Goal: Task Accomplishment & Management: Use online tool/utility

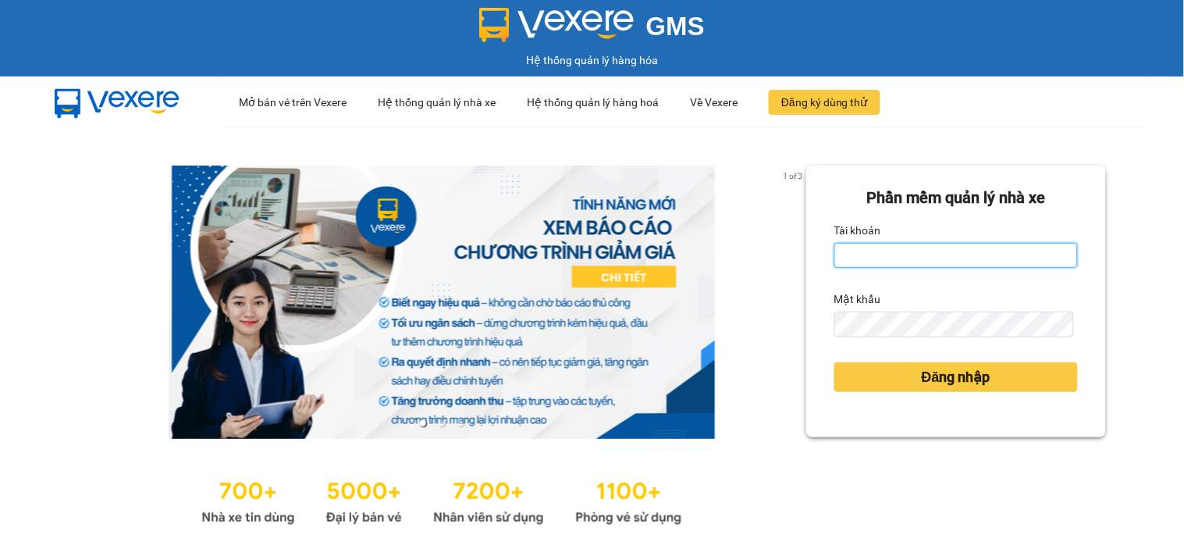
click at [921, 255] on input "Tài khoản" at bounding box center [957, 255] width 244 height 25
click at [922, 256] on input "Tài khoản" at bounding box center [957, 255] width 244 height 25
type input "namthhhhn.saoviet"
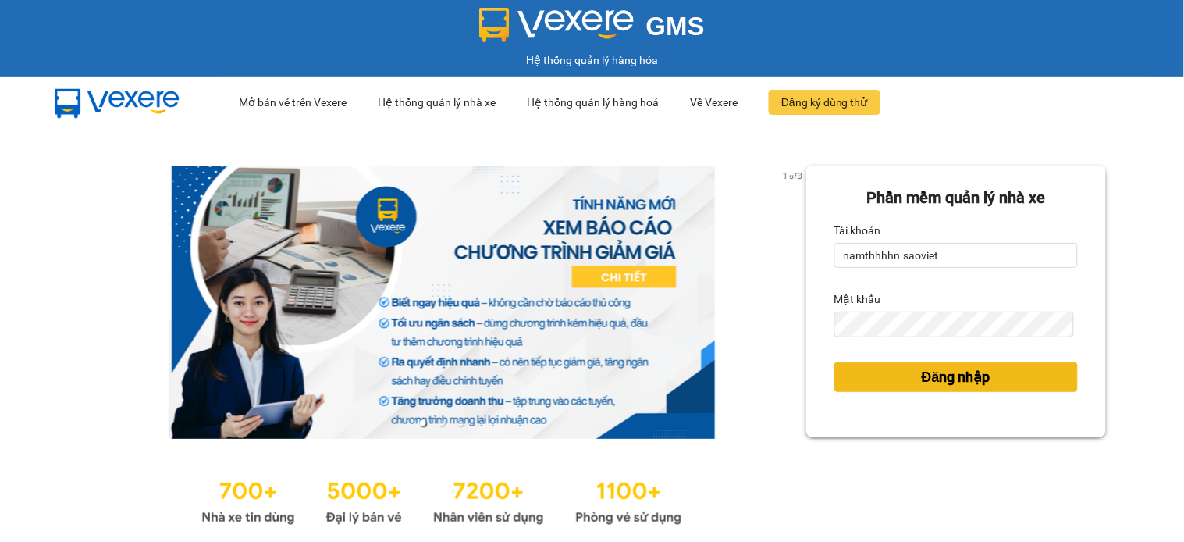
click at [949, 367] on span "Đăng nhập" at bounding box center [956, 377] width 69 height 22
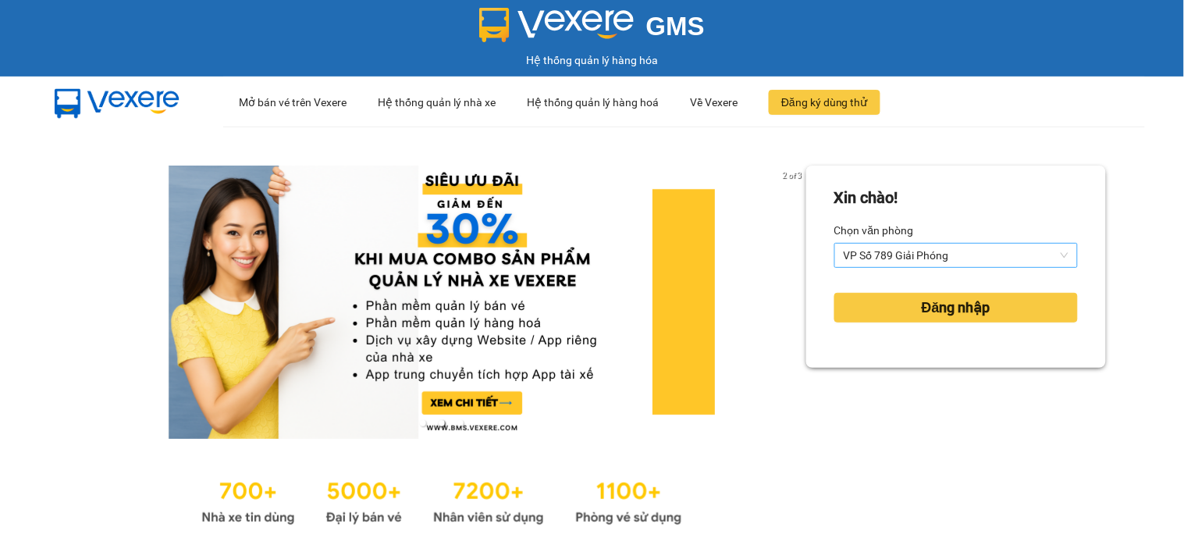
drag, startPoint x: 872, startPoint y: 233, endPoint x: 869, endPoint y: 264, distance: 31.4
click at [871, 243] on div "Chọn văn phòng VP Số 789 Giải Phóng" at bounding box center [957, 243] width 244 height 50
click at [869, 264] on span "VP Số 789 Giải Phóng" at bounding box center [956, 255] width 225 height 23
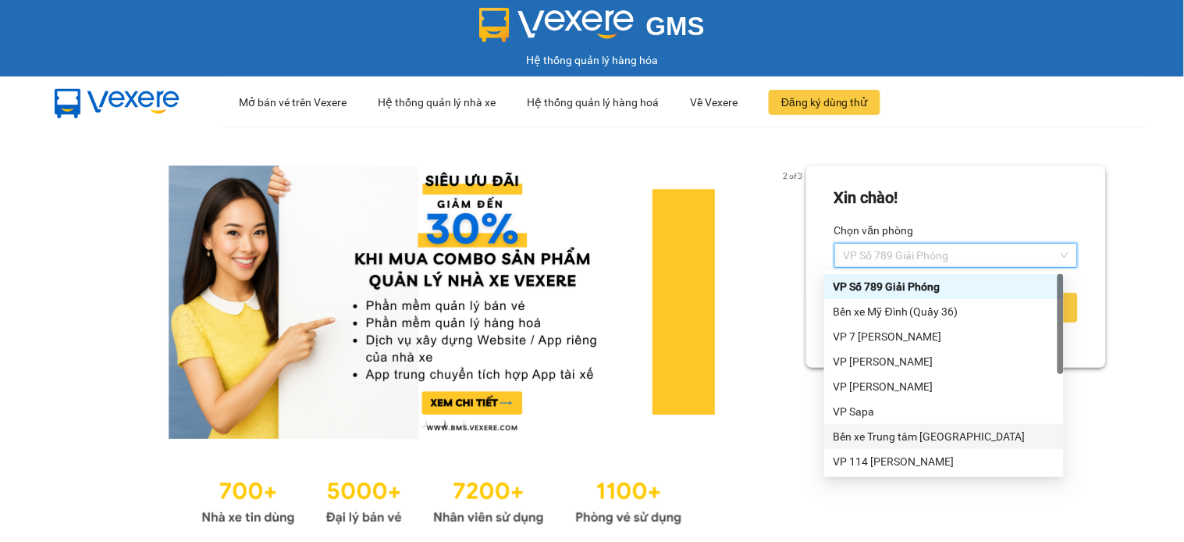
scroll to position [149, 0]
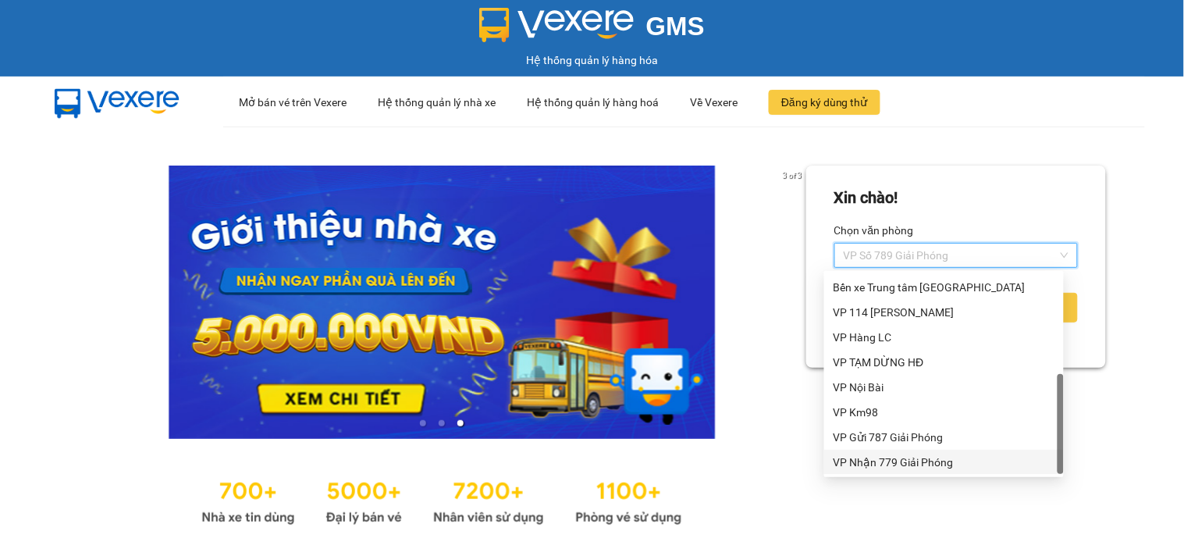
click at [929, 454] on div "VP Nhận 779 Giải Phóng" at bounding box center [944, 462] width 221 height 17
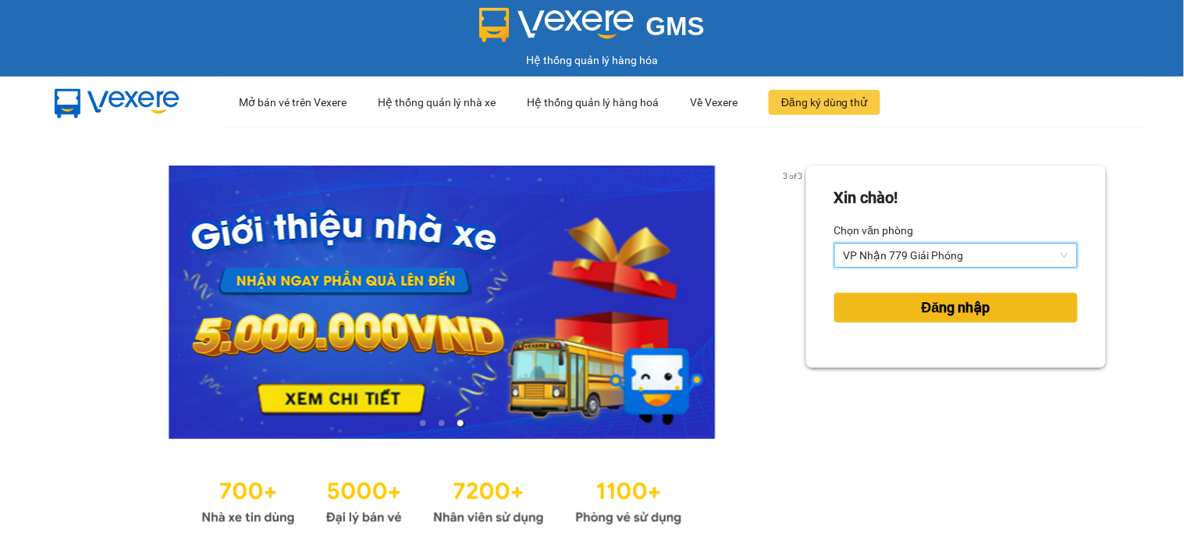
click at [929, 299] on span "Đăng nhập" at bounding box center [956, 308] width 69 height 22
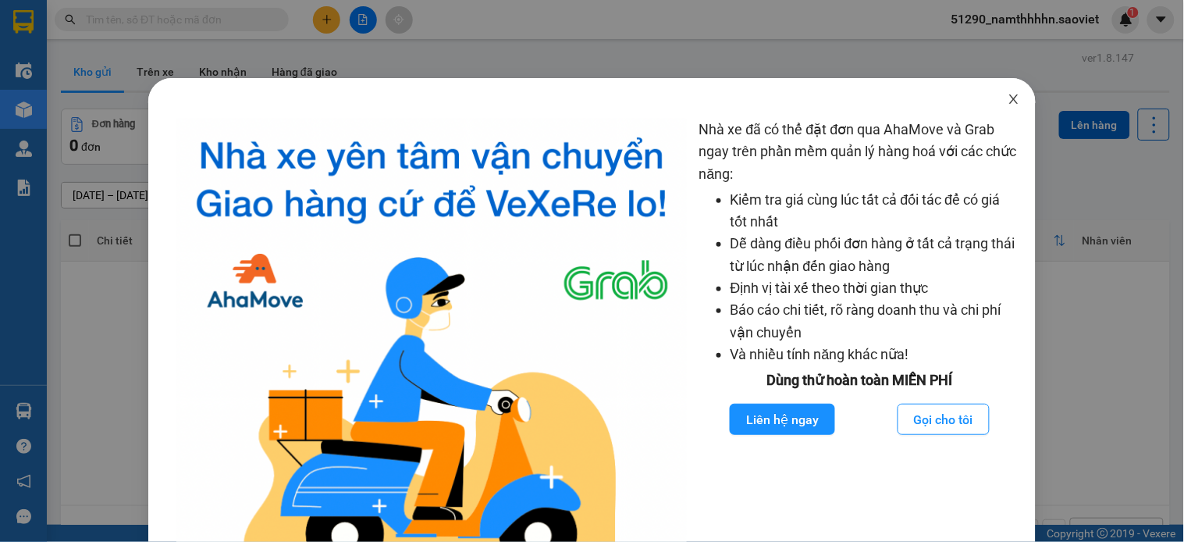
click at [1003, 112] on span "Close" at bounding box center [1014, 100] width 44 height 44
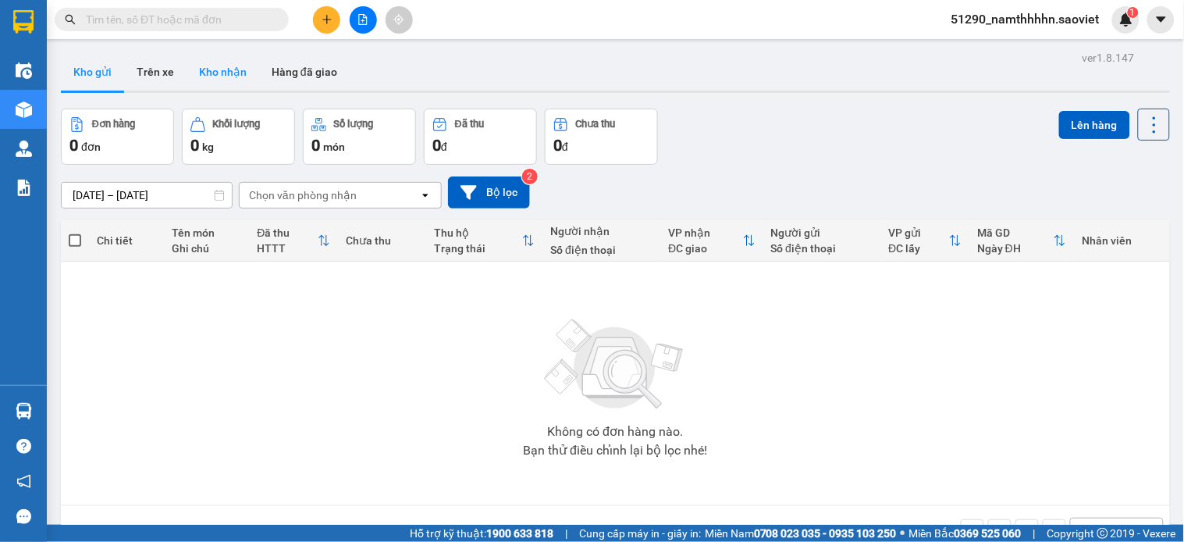
click at [227, 87] on button "Kho nhận" at bounding box center [223, 71] width 73 height 37
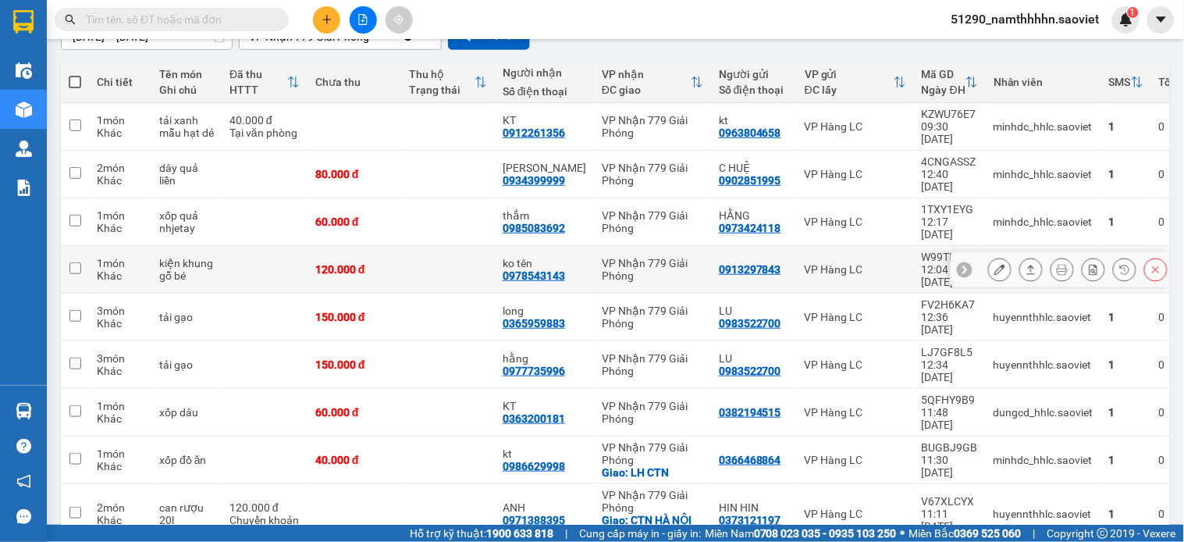
scroll to position [173, 0]
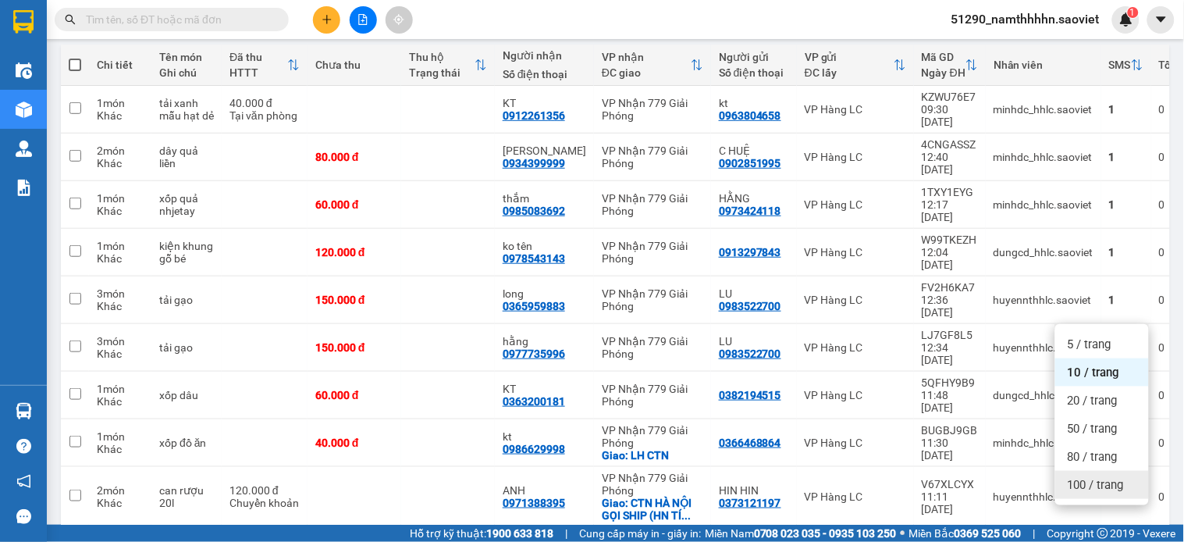
click at [1080, 484] on span "100 / trang" at bounding box center [1096, 485] width 56 height 16
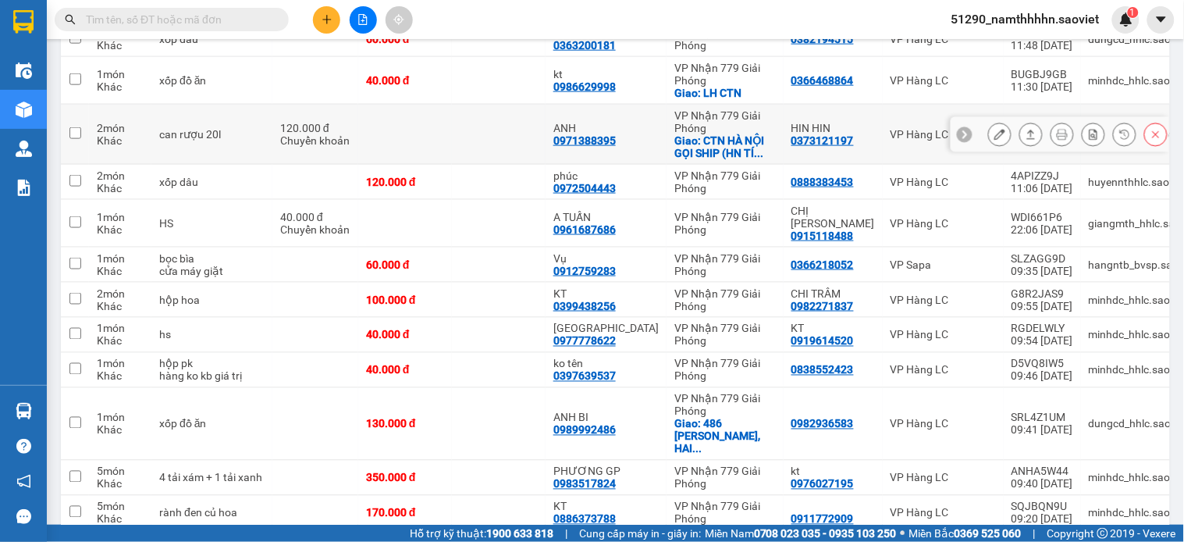
scroll to position [523, 0]
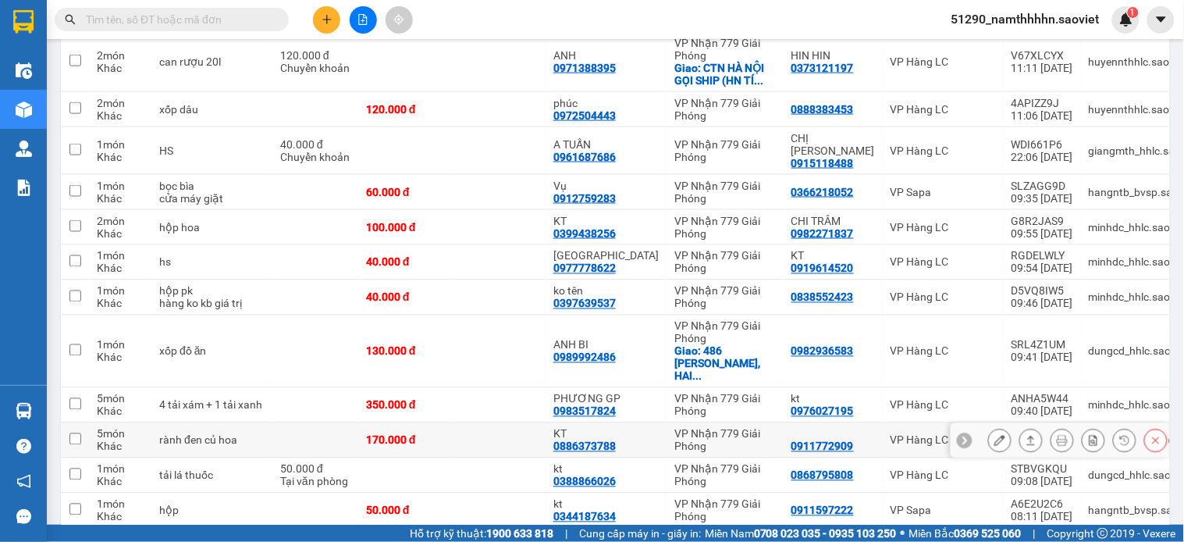
click at [995, 446] on icon at bounding box center [1000, 440] width 11 height 11
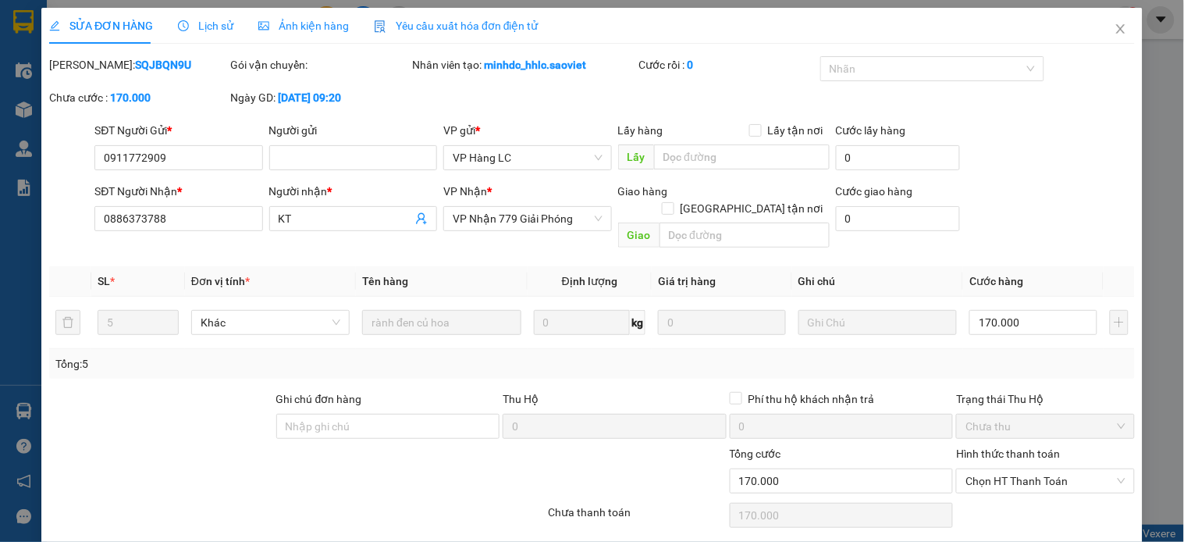
type input "0911772909"
type input "0886373788"
type input "KT"
type input "0"
type input "170.000"
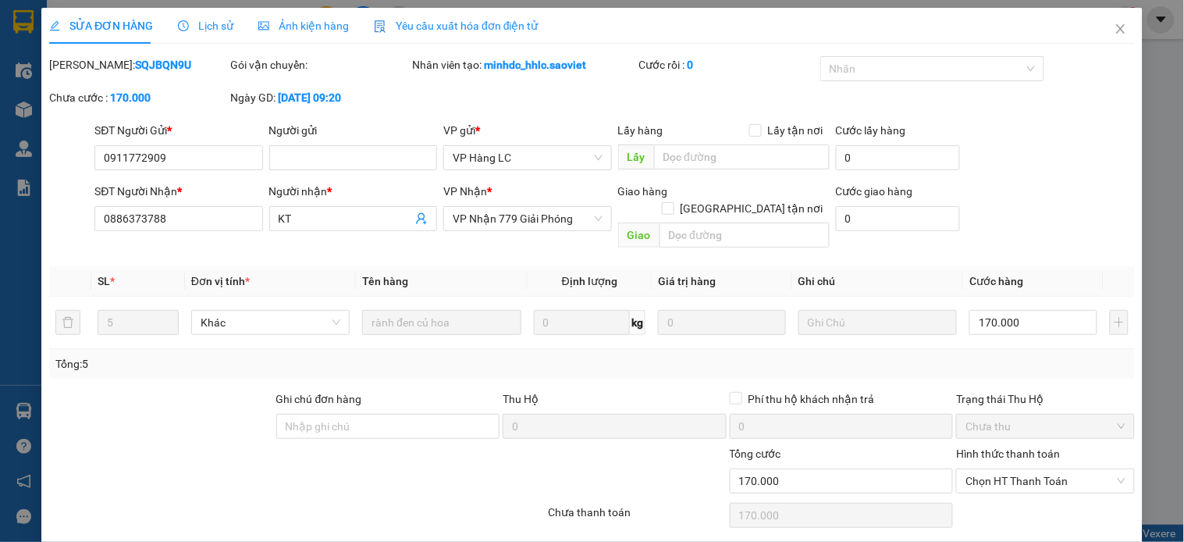
click at [985, 447] on div "Hình thức thanh toán" at bounding box center [1045, 456] width 178 height 23
click at [981, 469] on span "Chọn HT Thanh Toán" at bounding box center [1045, 480] width 159 height 23
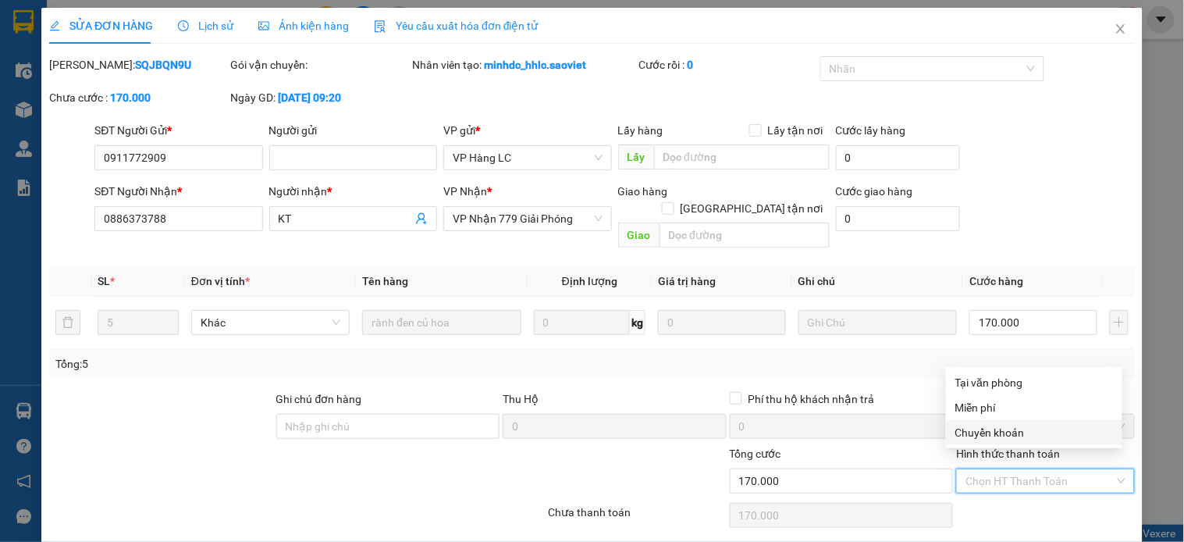
click at [985, 433] on div "Chuyển khoản" at bounding box center [1035, 432] width 158 height 17
type input "0"
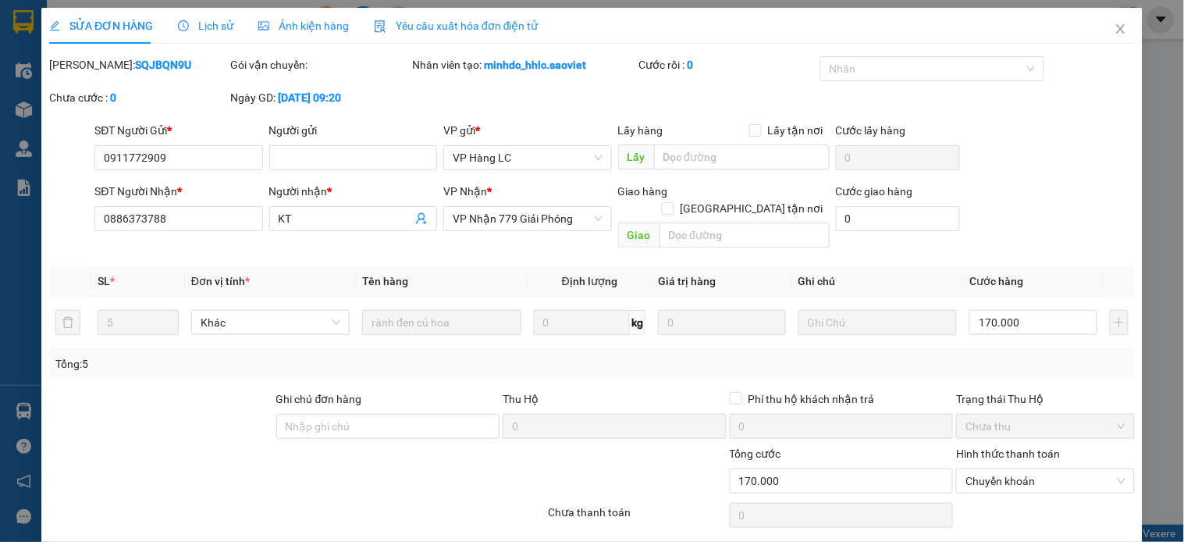
click at [688, 521] on div "Total Paid Fee 0 Total UnPaid Fee 170.000 Cash Collection Total Fee Mã ĐH: SQJB…" at bounding box center [592, 311] width 1086 height 511
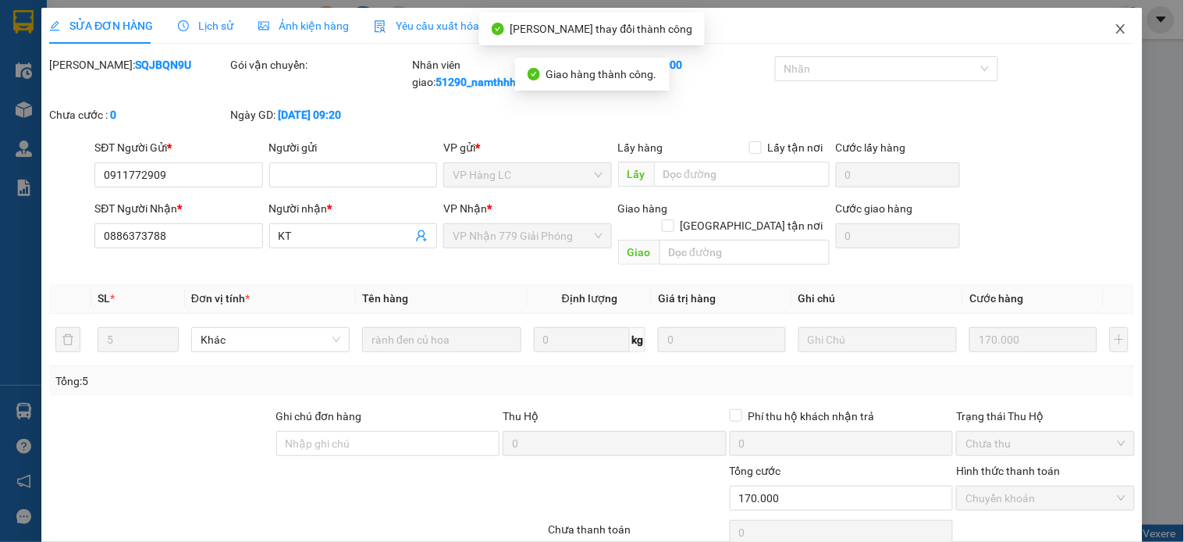
click at [1099, 51] on span "Close" at bounding box center [1121, 30] width 44 height 44
click at [1114, 35] on div "Kết quả tìm kiếm ( 0 ) Bộ lọc No Data 51290_namthhhhn.saoviet 1" at bounding box center [592, 19] width 1184 height 39
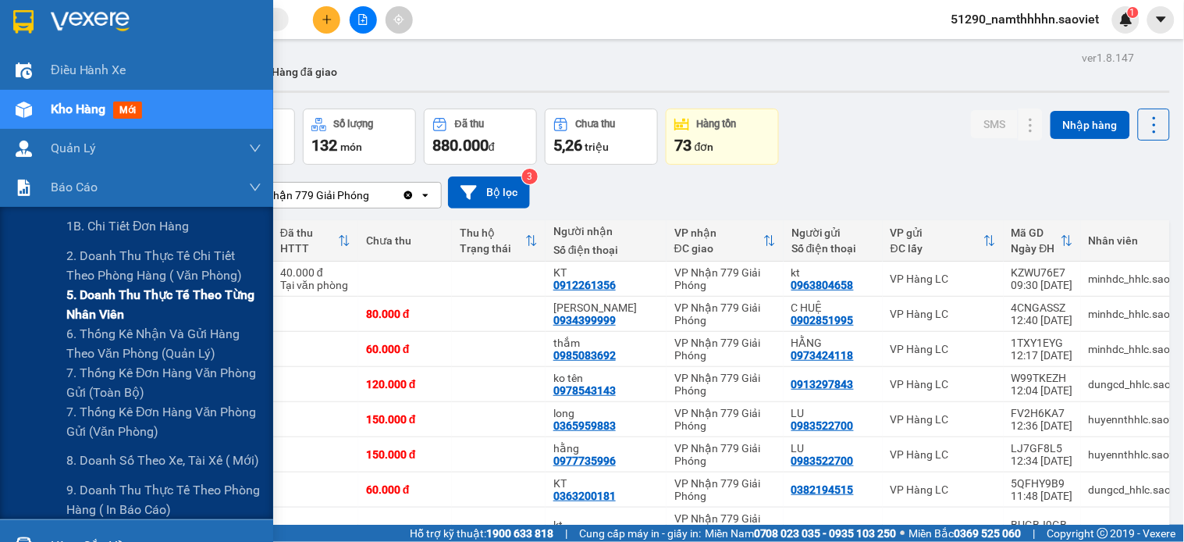
click at [82, 307] on span "5. Doanh thu thực tế theo từng nhân viên" at bounding box center [163, 304] width 195 height 39
